Goal: Task Accomplishment & Management: Use online tool/utility

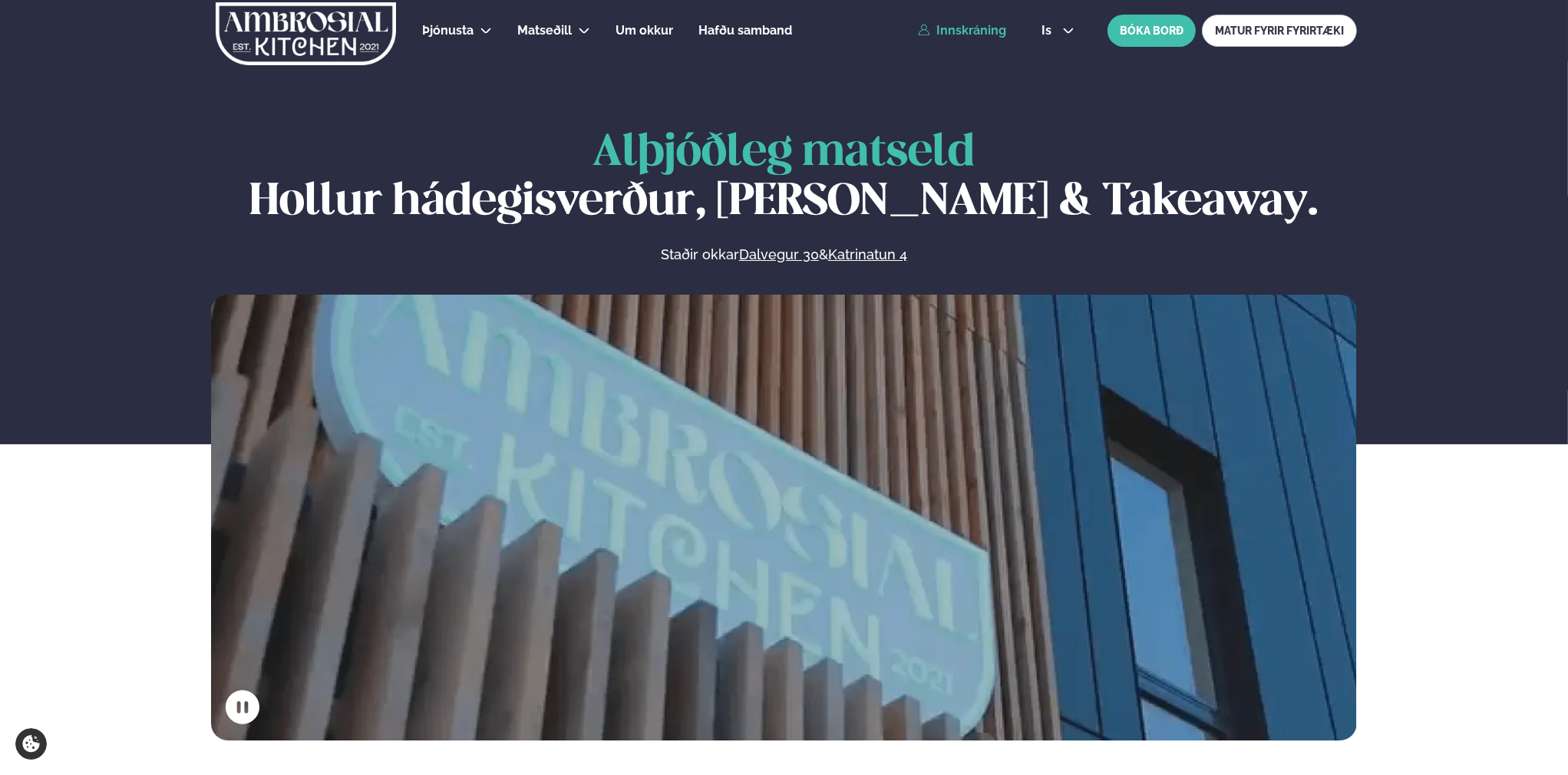
click at [948, 28] on link "Innskráning" at bounding box center [963, 31] width 89 height 14
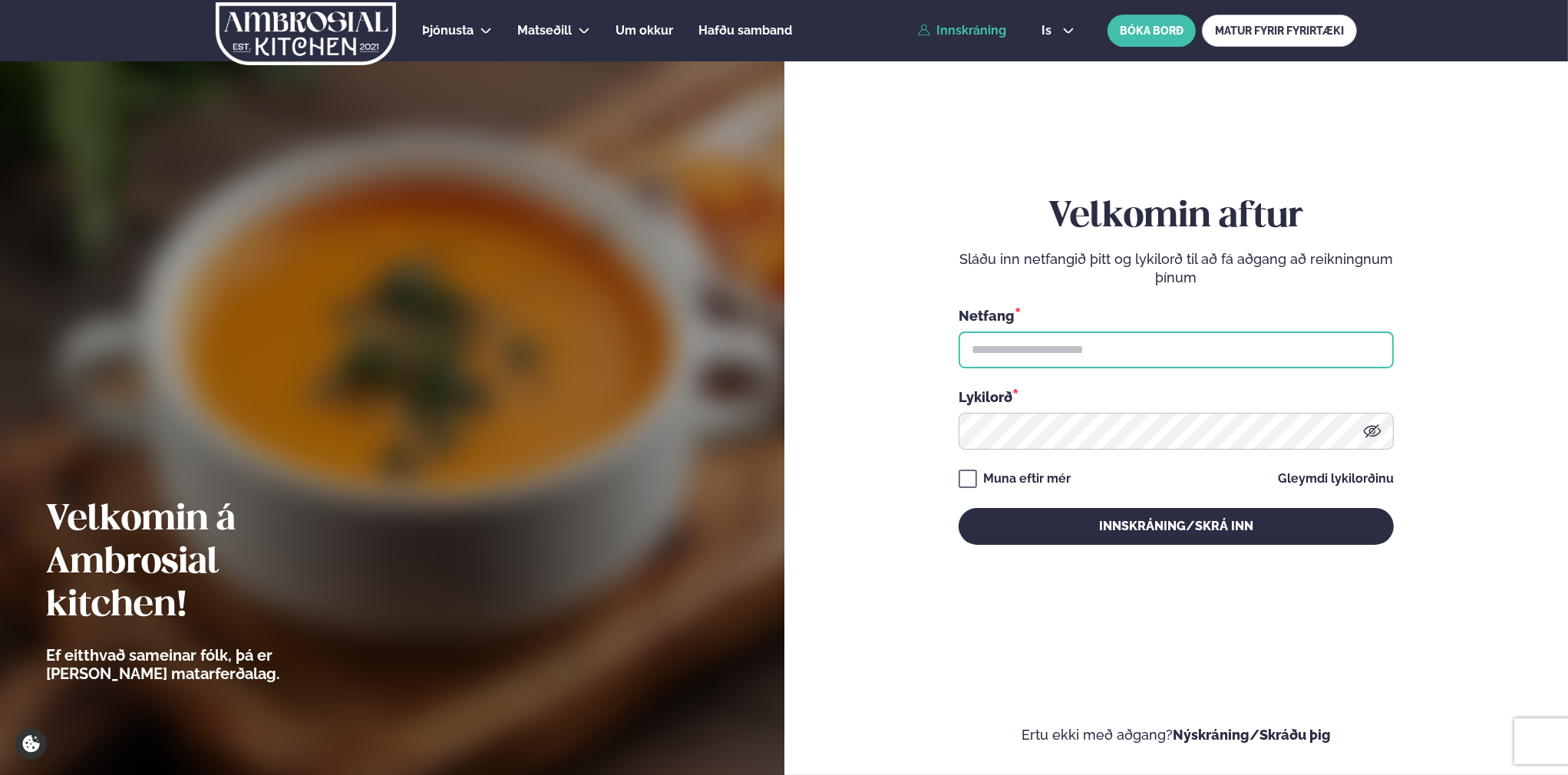
type input "**********"
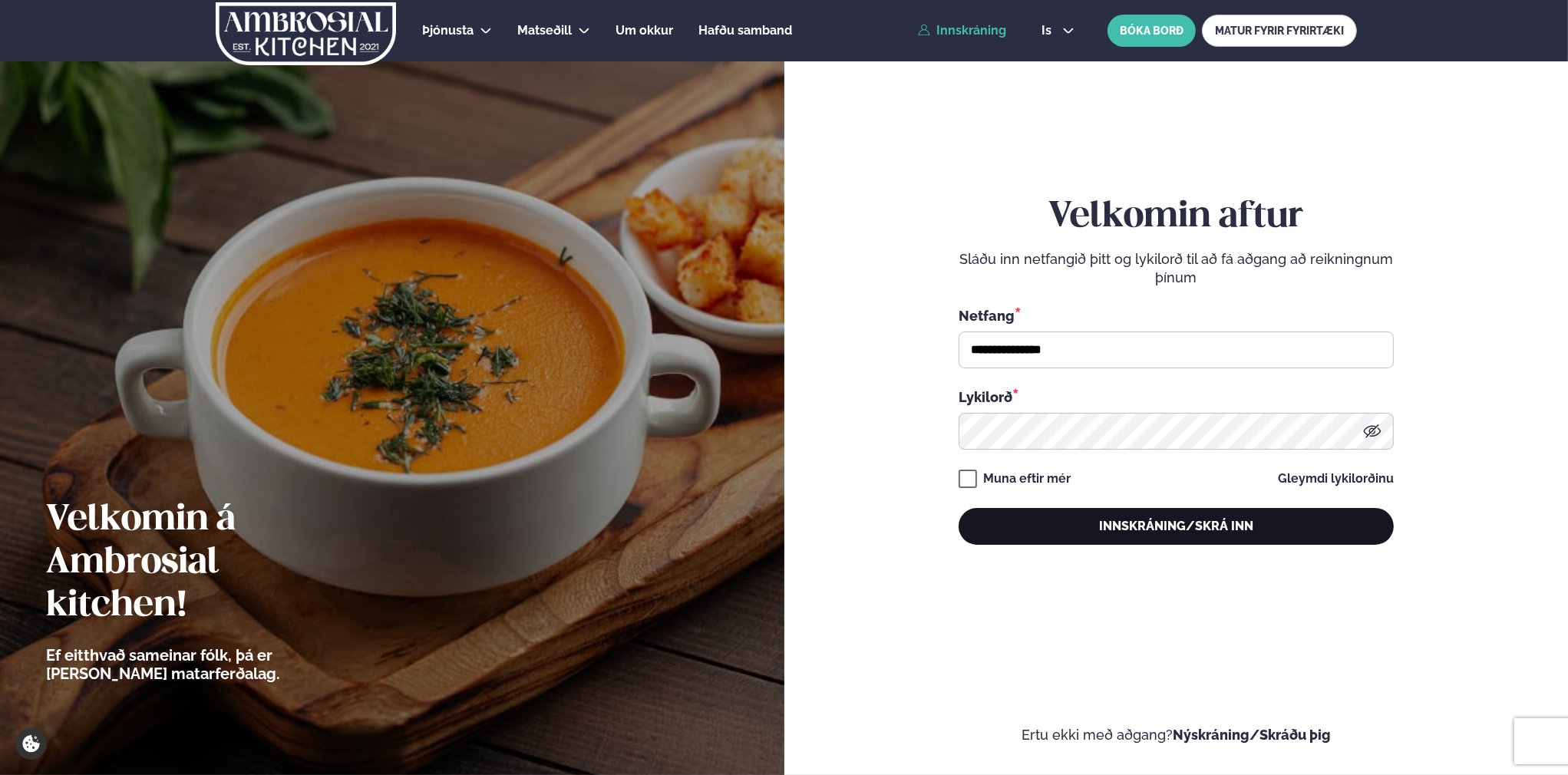
click at [1120, 518] on button "Innskráning/Skrá inn" at bounding box center [1175, 527] width 435 height 37
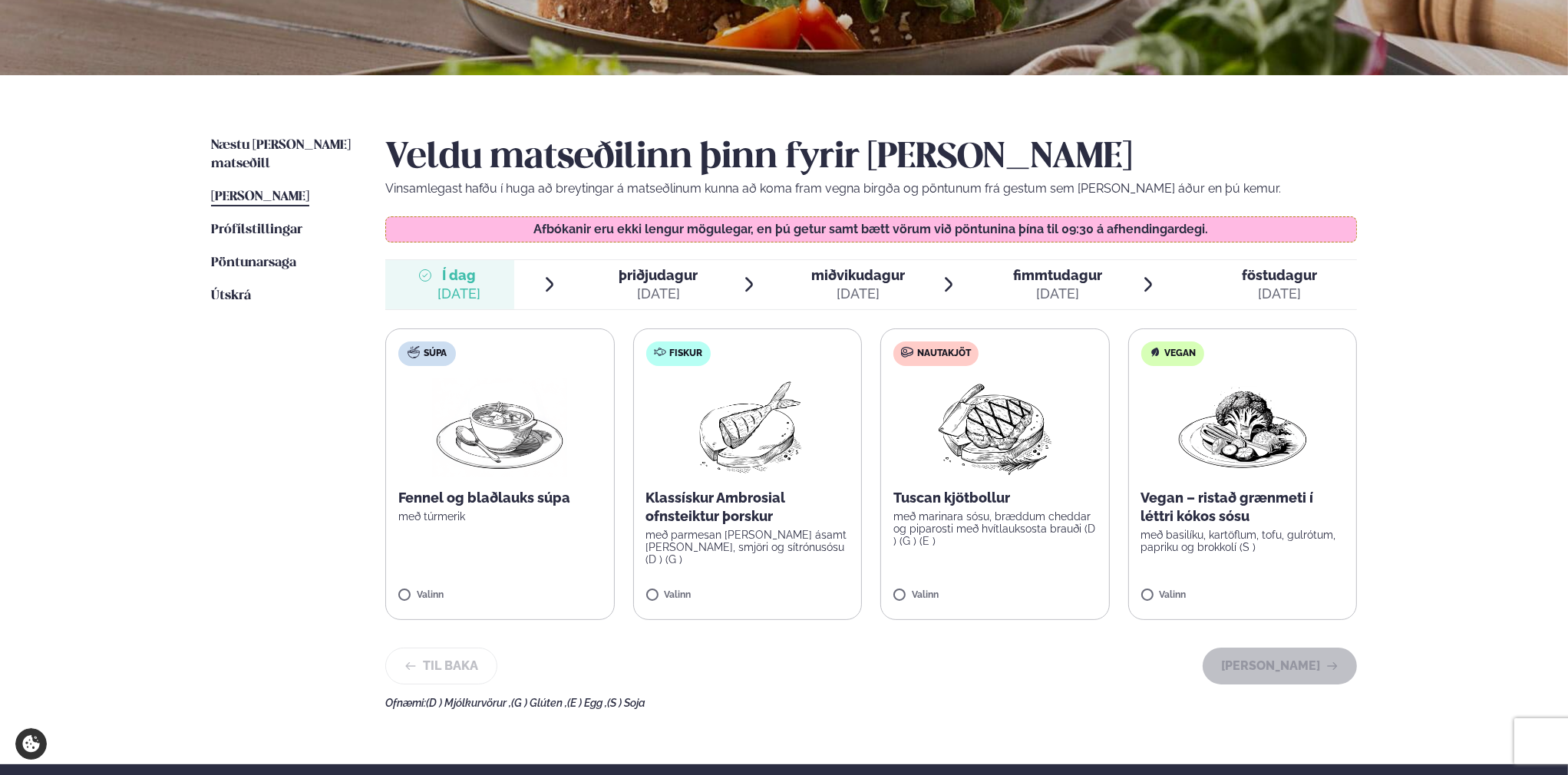
scroll to position [307, 0]
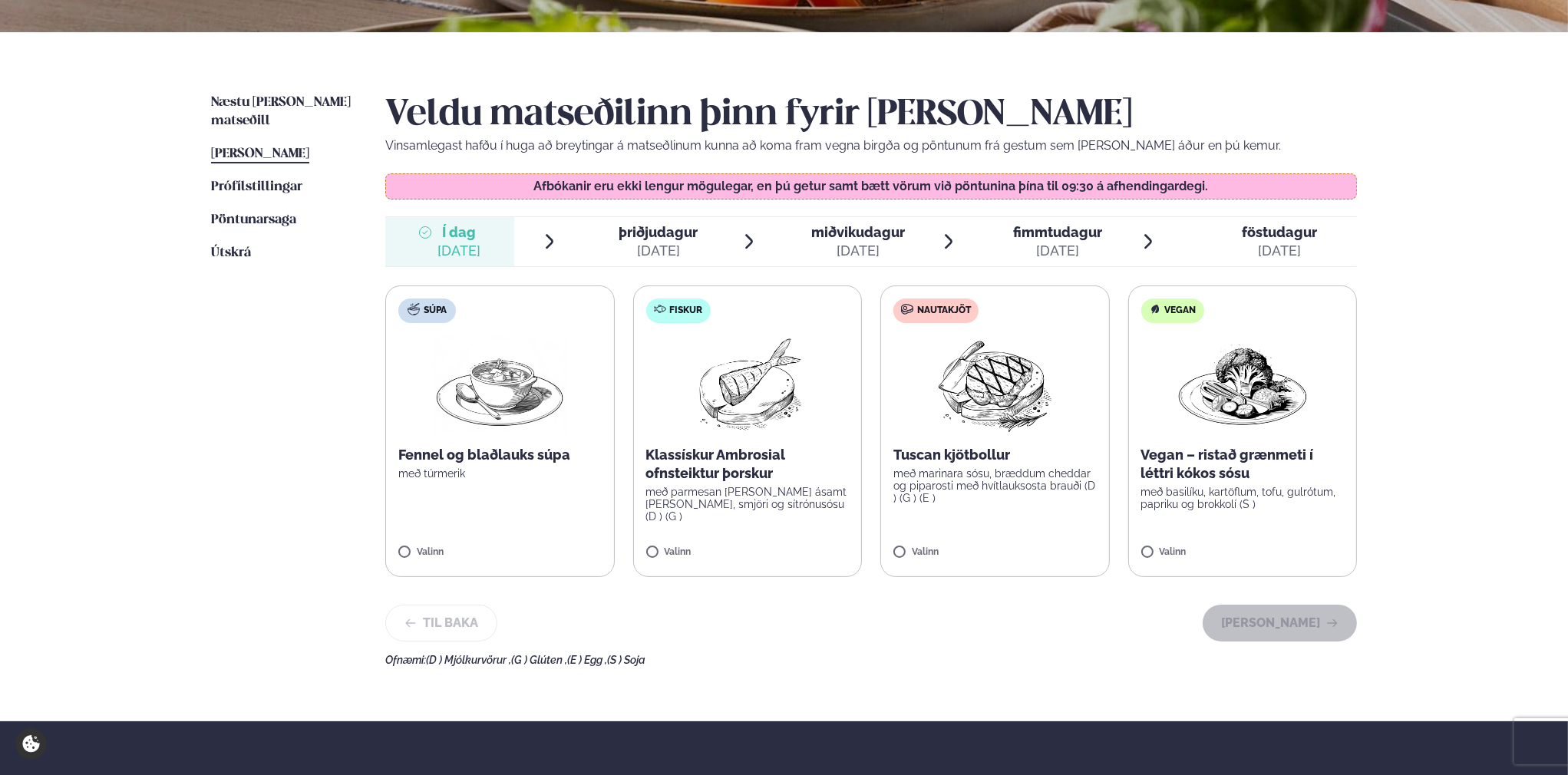
click at [962, 598] on div "Veldu matseðilinn þinn fyrir [PERSON_NAME] Vinsamlegast hafðu í huga að breytin…" at bounding box center [871, 380] width 971 height 573
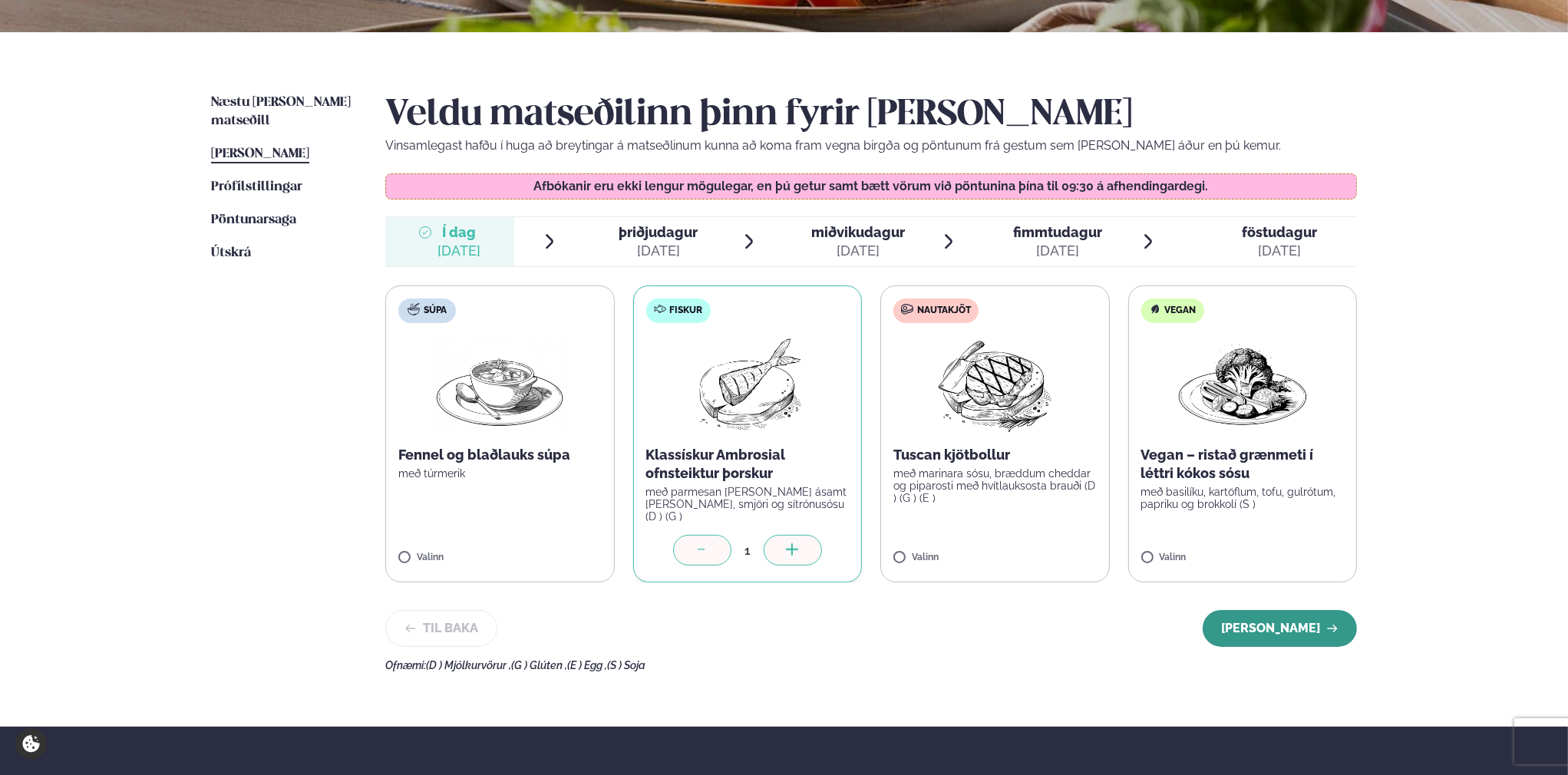
click at [1266, 624] on button "[PERSON_NAME]" at bounding box center [1280, 629] width 154 height 37
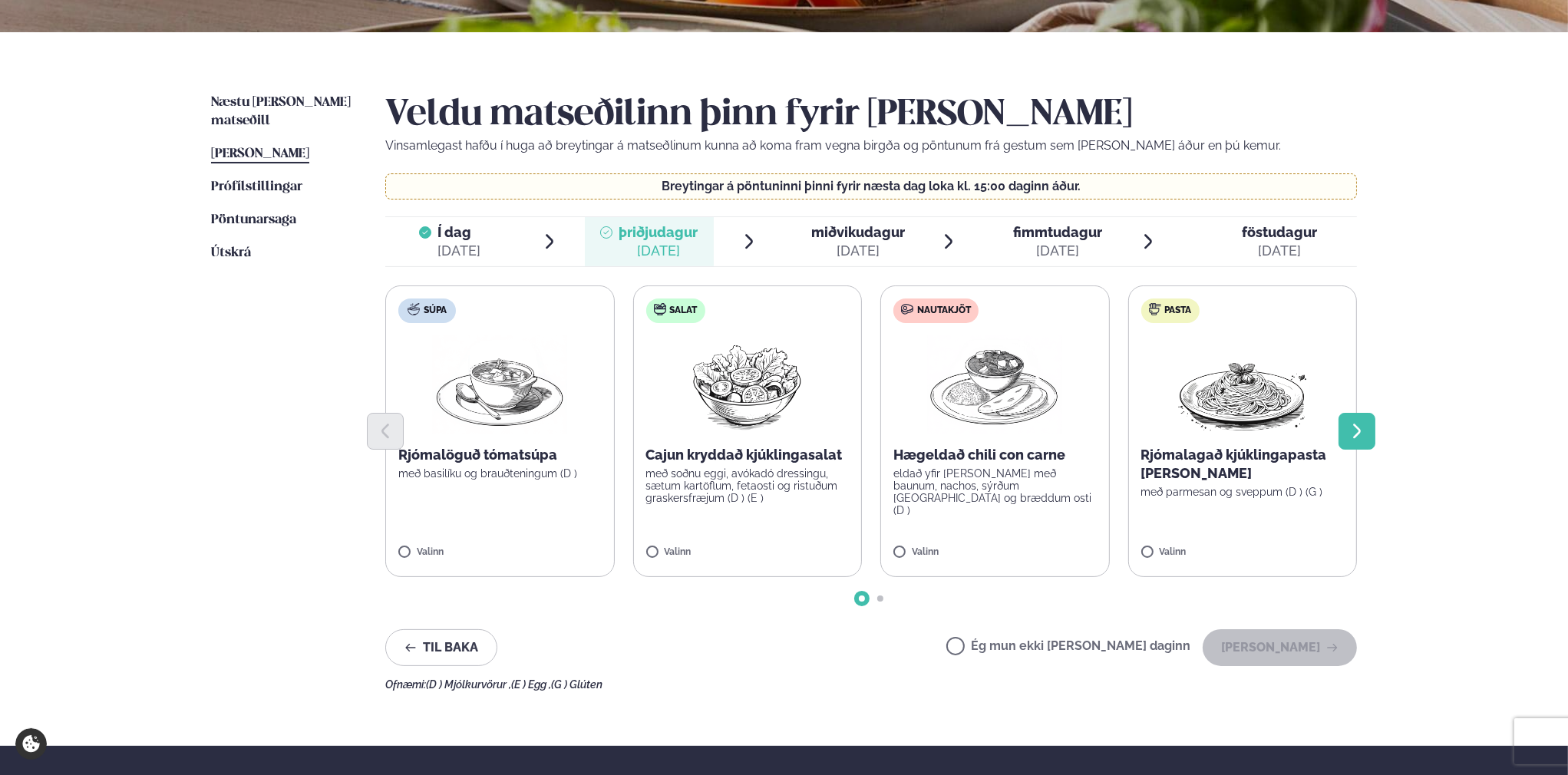
click at [1364, 437] on icon "Next slide" at bounding box center [1356, 431] width 19 height 19
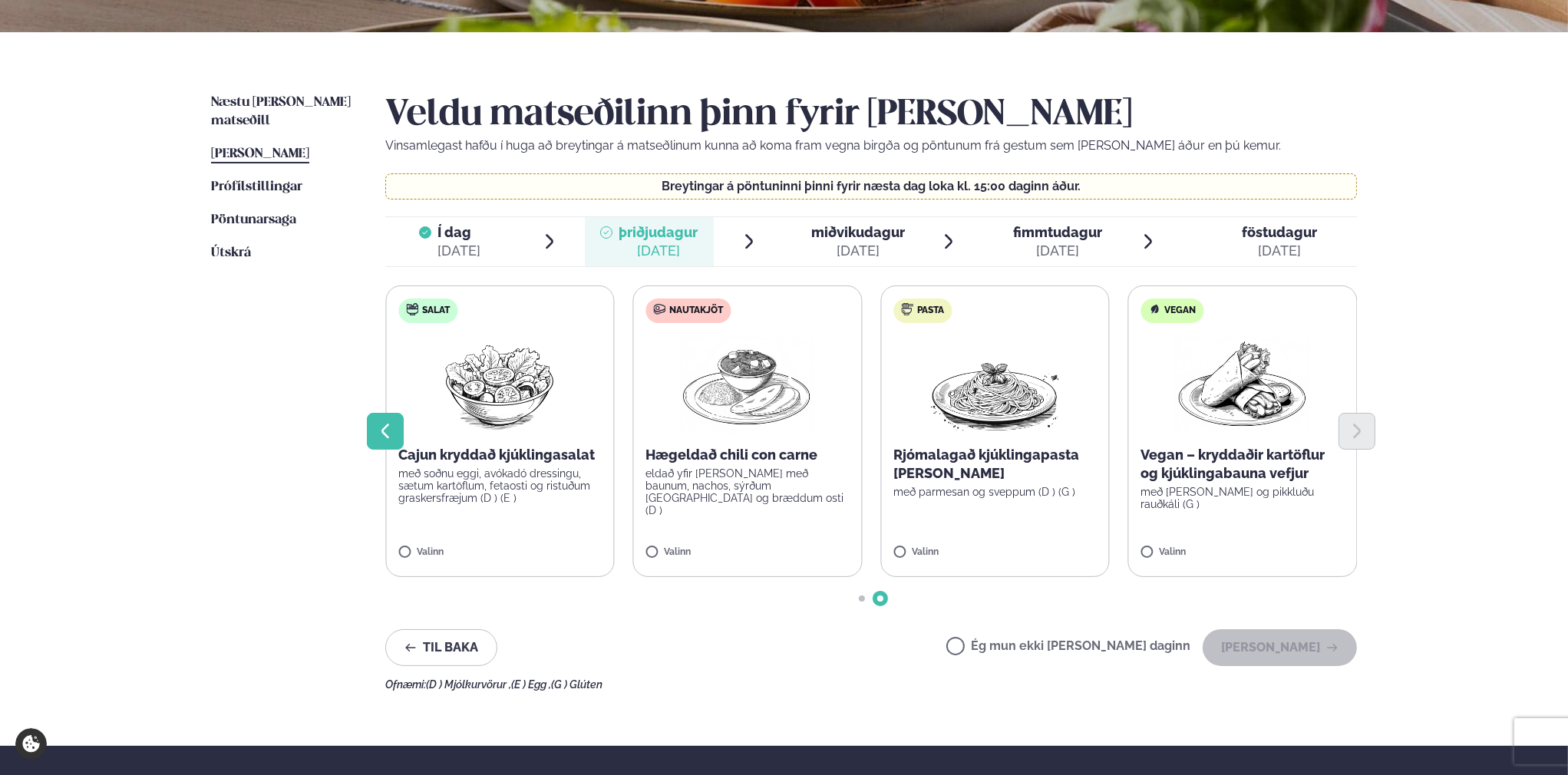
click at [388, 438] on icon "Previous slide" at bounding box center [385, 431] width 19 height 19
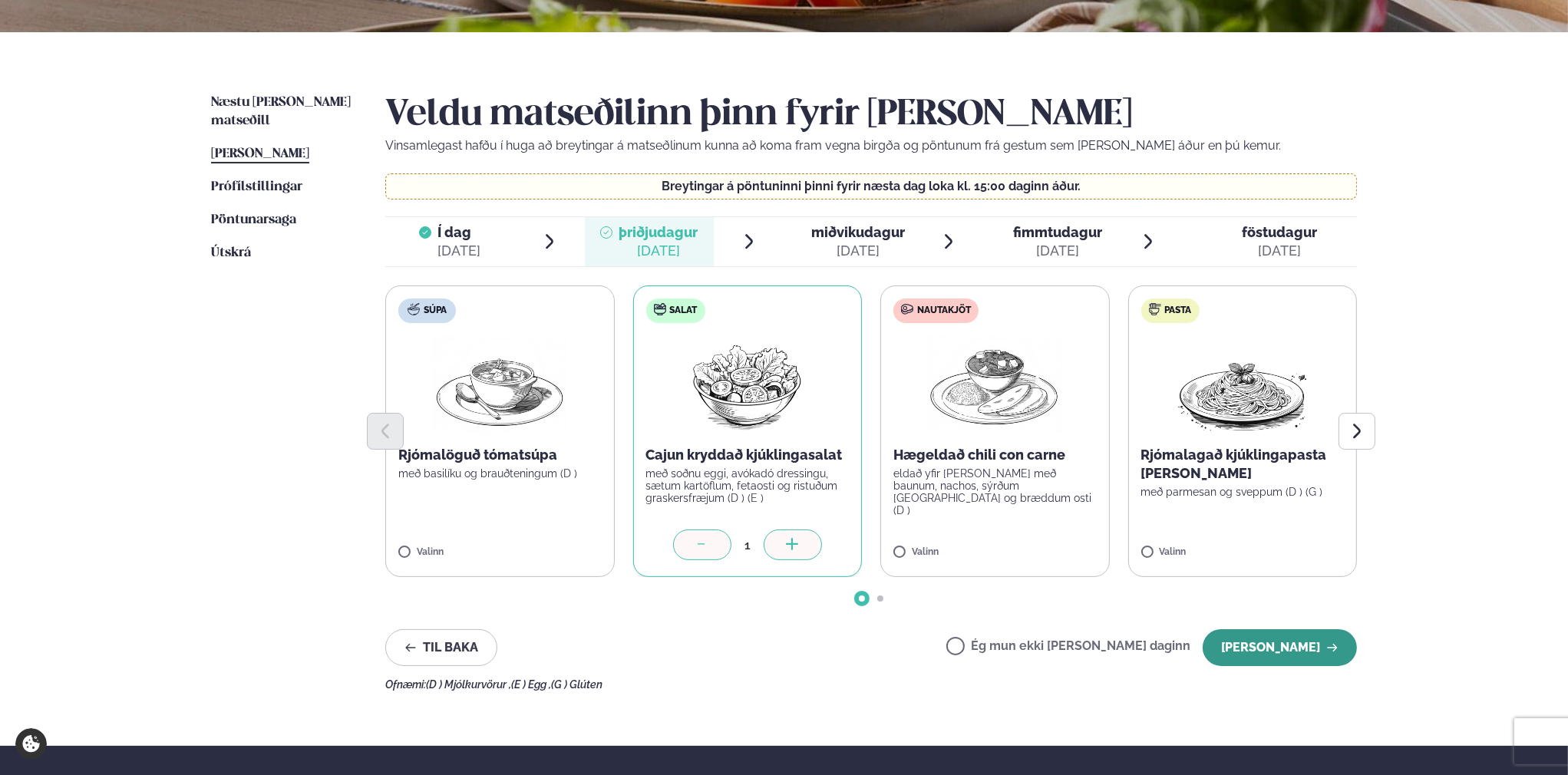
click at [1244, 657] on button "[PERSON_NAME]" at bounding box center [1280, 648] width 154 height 37
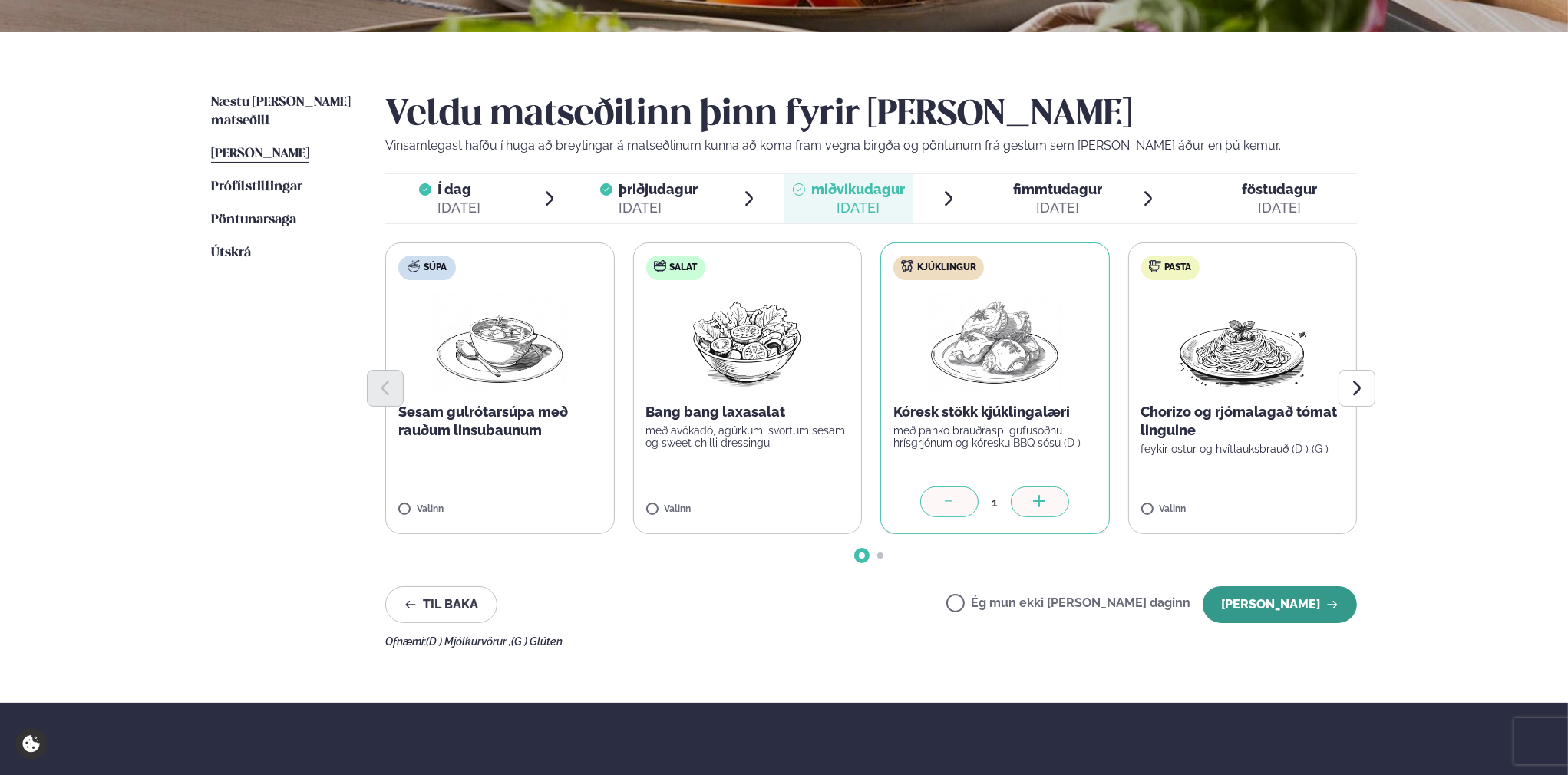
click at [1289, 615] on button "[PERSON_NAME]" at bounding box center [1280, 605] width 154 height 37
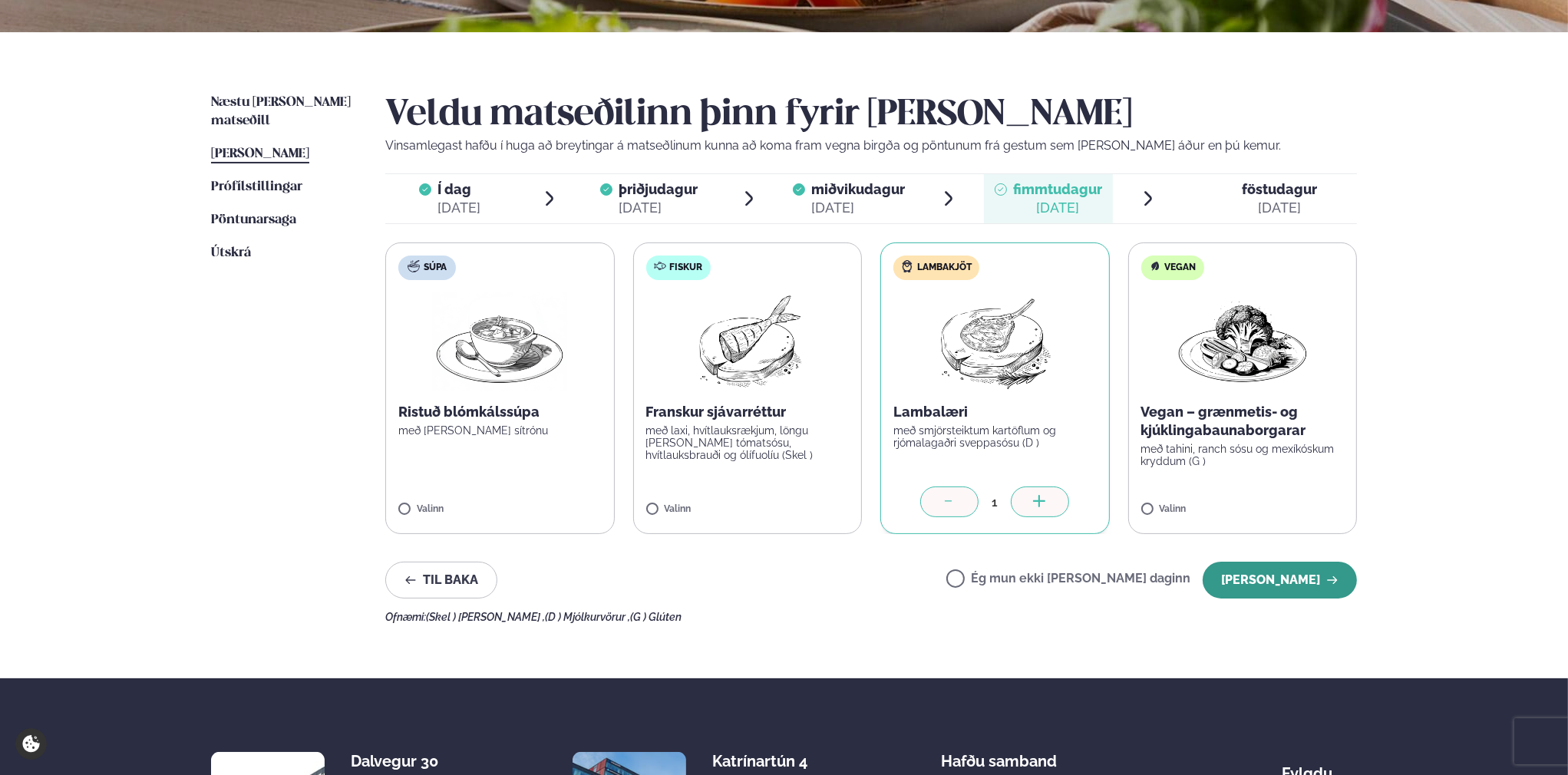
click at [1254, 582] on button "[PERSON_NAME]" at bounding box center [1280, 581] width 154 height 37
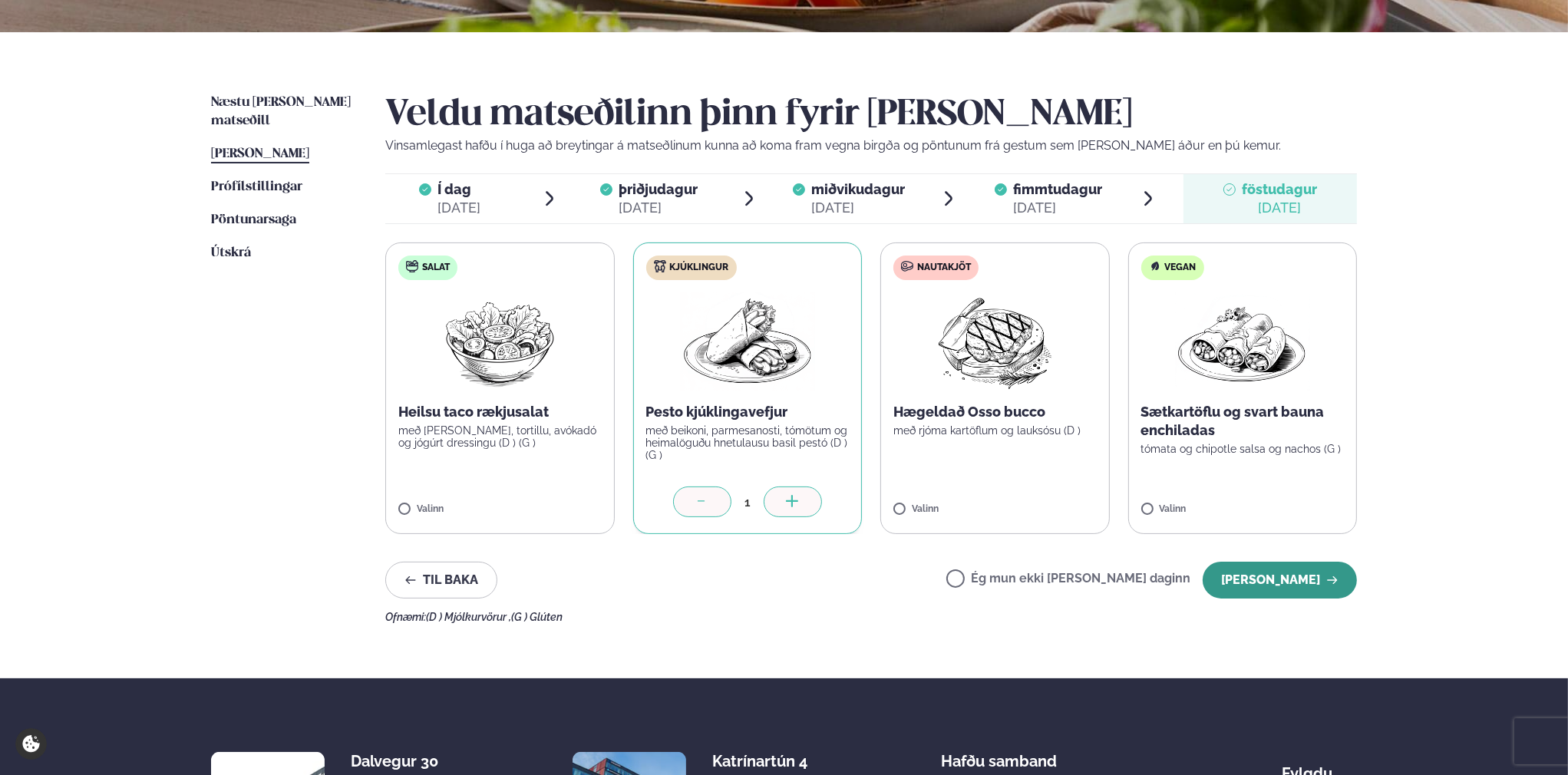
click at [1290, 593] on button "[PERSON_NAME]" at bounding box center [1280, 581] width 154 height 37
